Goal: Task Accomplishment & Management: Use online tool/utility

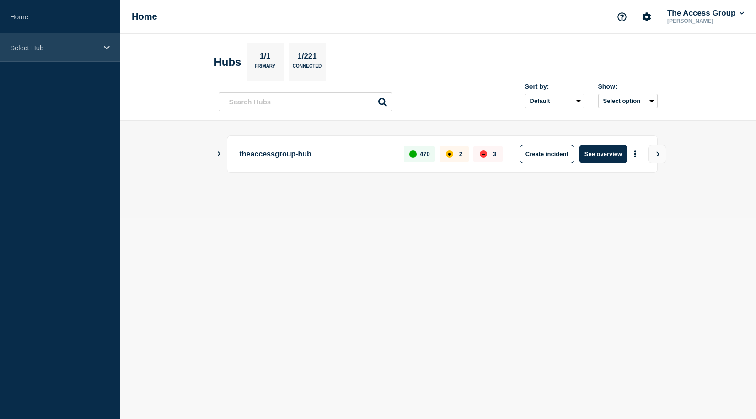
click at [75, 52] on div "Select Hub" at bounding box center [60, 48] width 120 height 28
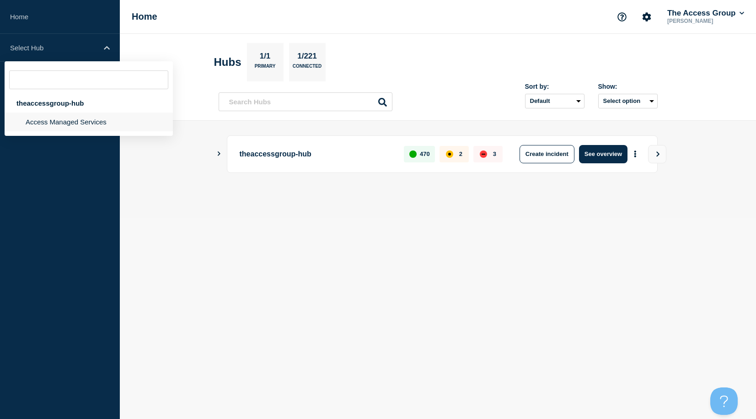
click at [58, 121] on li "Access Managed Services" at bounding box center [89, 122] width 168 height 19
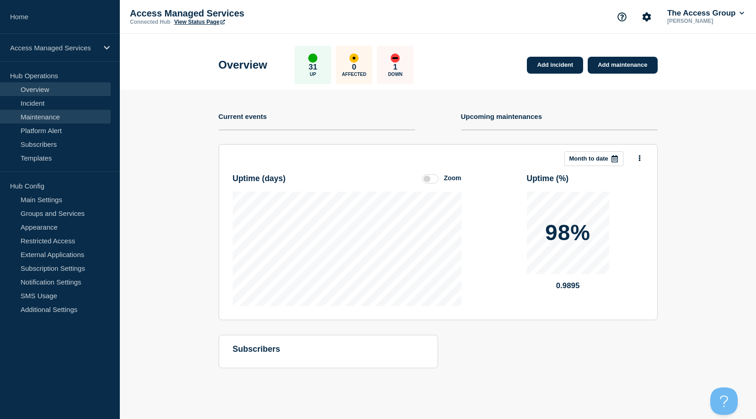
click at [43, 117] on link "Maintenance" at bounding box center [55, 117] width 111 height 14
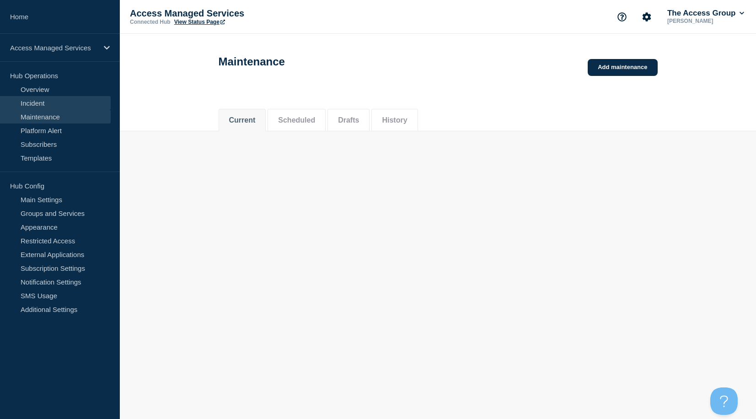
click at [35, 102] on link "Incident" at bounding box center [55, 103] width 111 height 14
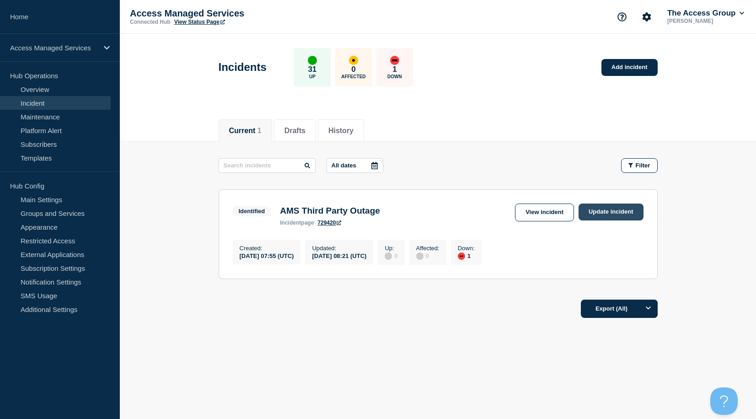
click at [620, 211] on link "Update incident" at bounding box center [611, 212] width 65 height 17
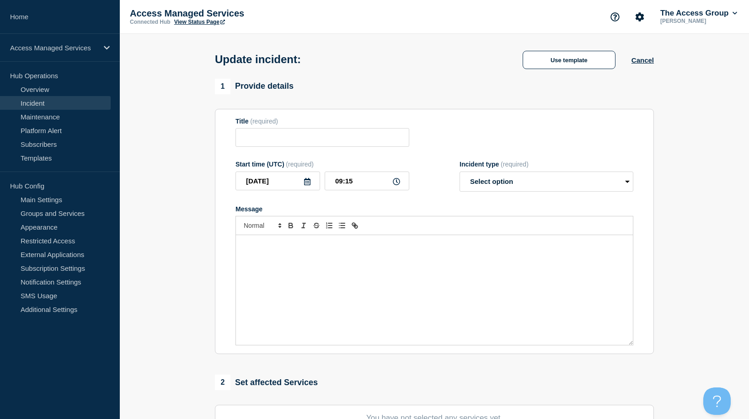
type input "AMS Third Party Outage"
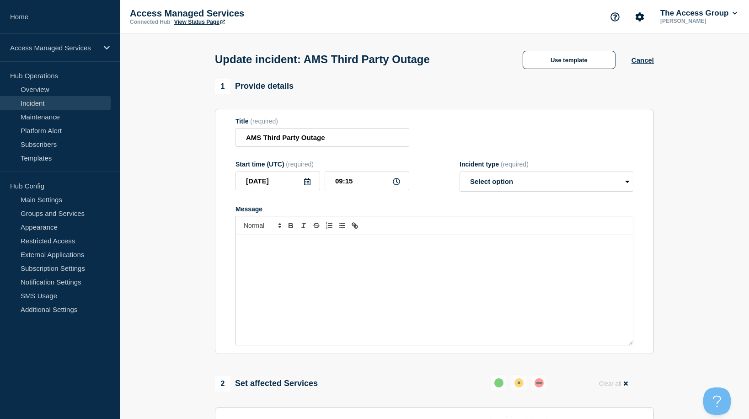
click at [393, 274] on div "Message" at bounding box center [434, 290] width 397 height 110
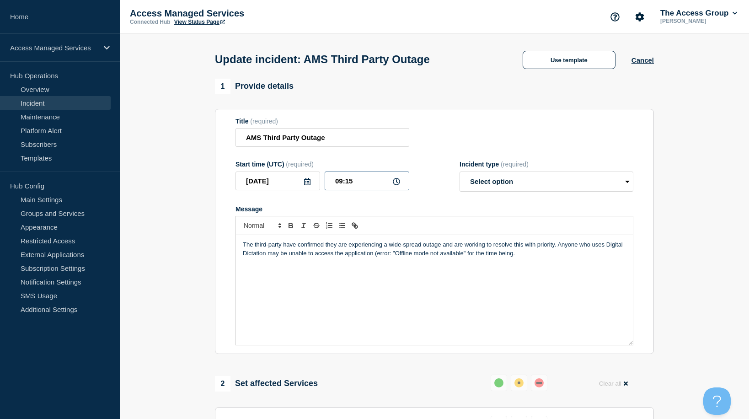
click at [346, 181] on input "09:15" at bounding box center [367, 181] width 85 height 19
click at [363, 181] on input "09:15" at bounding box center [367, 181] width 85 height 19
click at [313, 255] on p "The third-party have confirmed they are experiencing a wide-spread outage and a…" at bounding box center [434, 249] width 383 height 17
drag, startPoint x: 556, startPoint y: 247, endPoint x: 339, endPoint y: 245, distance: 216.9
click at [339, 245] on p "The third-party have confirmed they are experiencing a wide-spread outage and a…" at bounding box center [434, 249] width 383 height 17
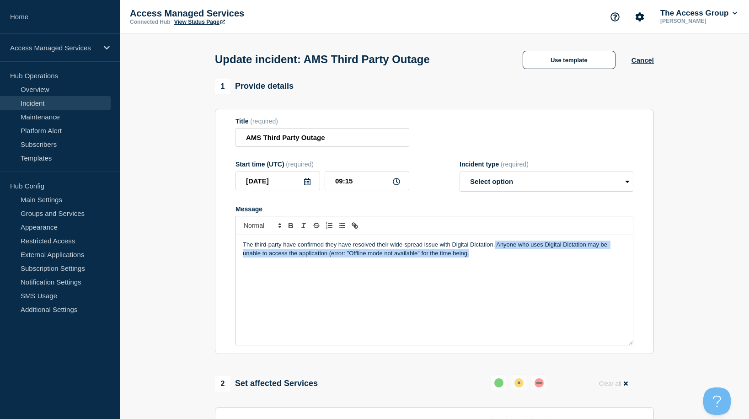
drag, startPoint x: 511, startPoint y: 259, endPoint x: 495, endPoint y: 247, distance: 20.2
click at [495, 247] on p "The third-party have confirmed they have resolved their wide-spread issue with …" at bounding box center [434, 249] width 383 height 17
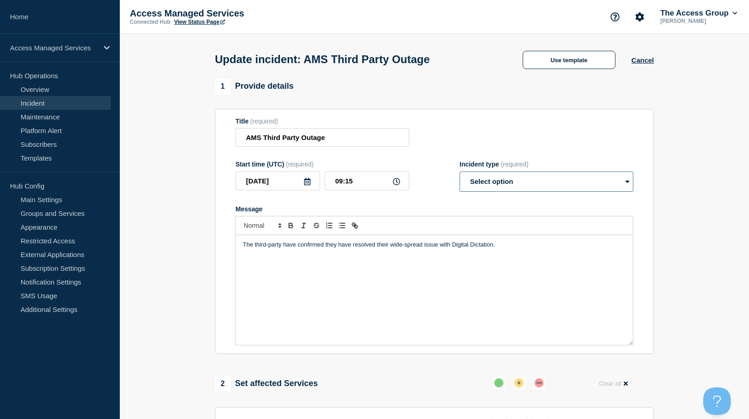
click at [588, 179] on select "Select option Investigating Identified Monitoring Resolved" at bounding box center [547, 182] width 174 height 20
select select "resolved"
click at [460, 173] on select "Select option Investigating Identified Monitoring Resolved" at bounding box center [547, 182] width 174 height 20
click at [502, 246] on p "The third-party have confirmed they have resolved their wide-spread issue with …" at bounding box center [434, 245] width 383 height 8
click at [452, 245] on p "The third-party have confirmed they have resolved their wide-spread issue with …" at bounding box center [434, 245] width 383 height 8
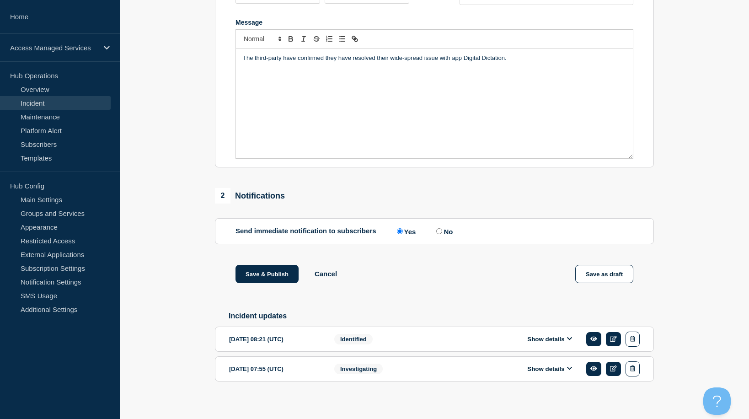
scroll to position [196, 0]
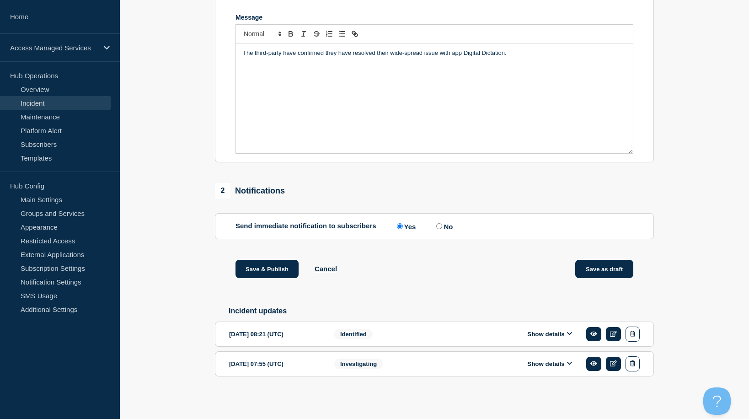
click at [589, 266] on button "Save as draft" at bounding box center [605, 269] width 58 height 18
